Goal: Task Accomplishment & Management: Complete application form

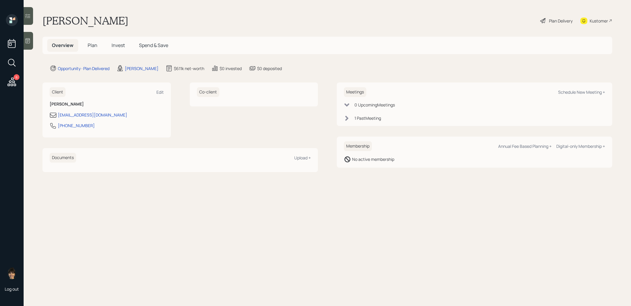
click at [93, 43] on span "Plan" at bounding box center [93, 45] width 10 height 6
